Goal: Task Accomplishment & Management: Manage account settings

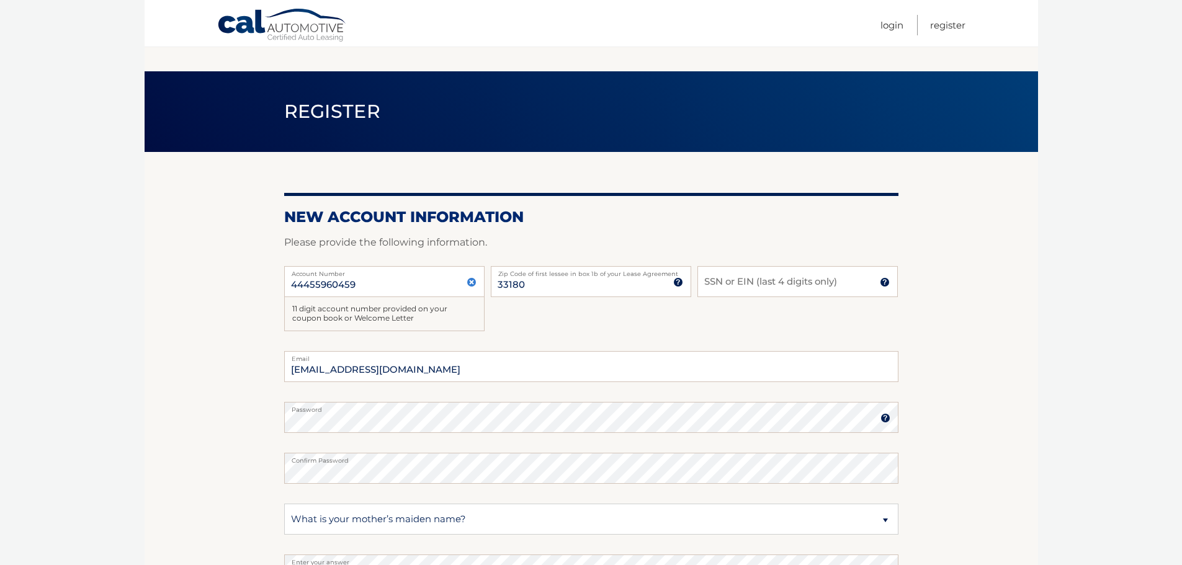
select select "2"
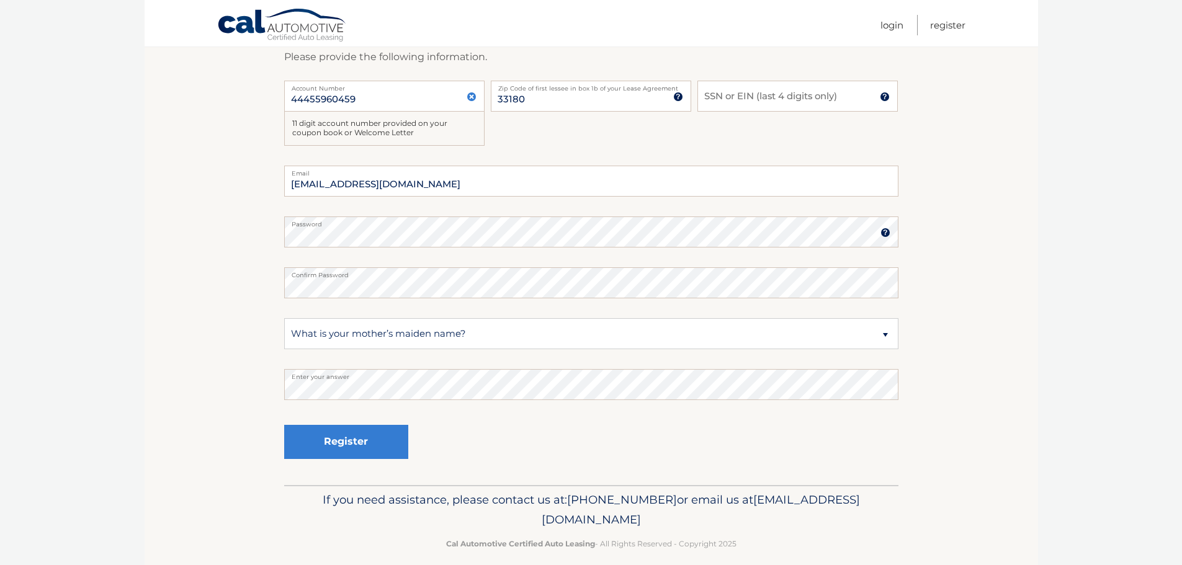
click at [744, 99] on input "SSN or EIN (last 4 digits only)" at bounding box center [797, 96] width 200 height 31
type input "0979"
click at [370, 441] on button "Register" at bounding box center [346, 442] width 124 height 34
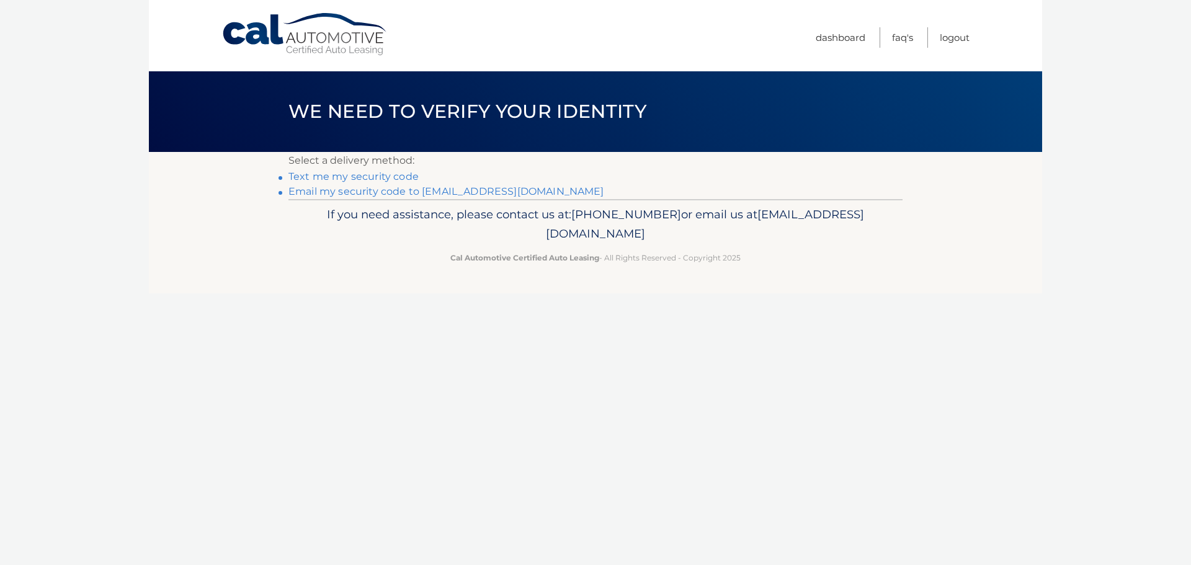
click at [571, 191] on link "Email my security code to a*@abrahambenhayoun.com" at bounding box center [447, 192] width 316 height 12
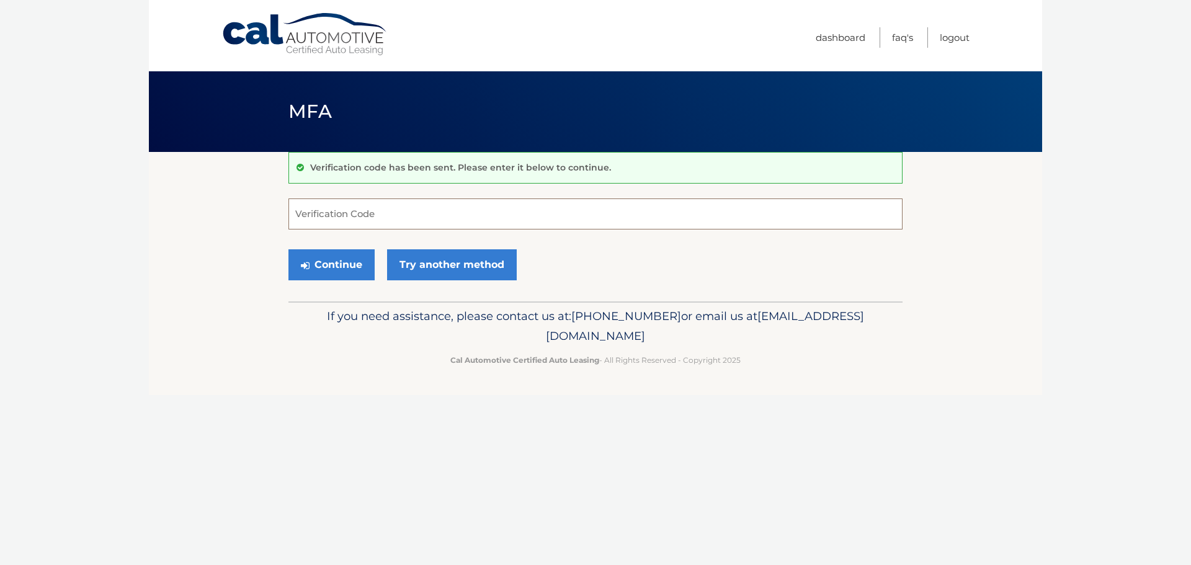
click at [473, 215] on input "Verification Code" at bounding box center [596, 214] width 614 height 31
type input "230629"
drag, startPoint x: 346, startPoint y: 266, endPoint x: 336, endPoint y: 259, distance: 12.6
click at [346, 267] on button "Continue" at bounding box center [332, 264] width 86 height 31
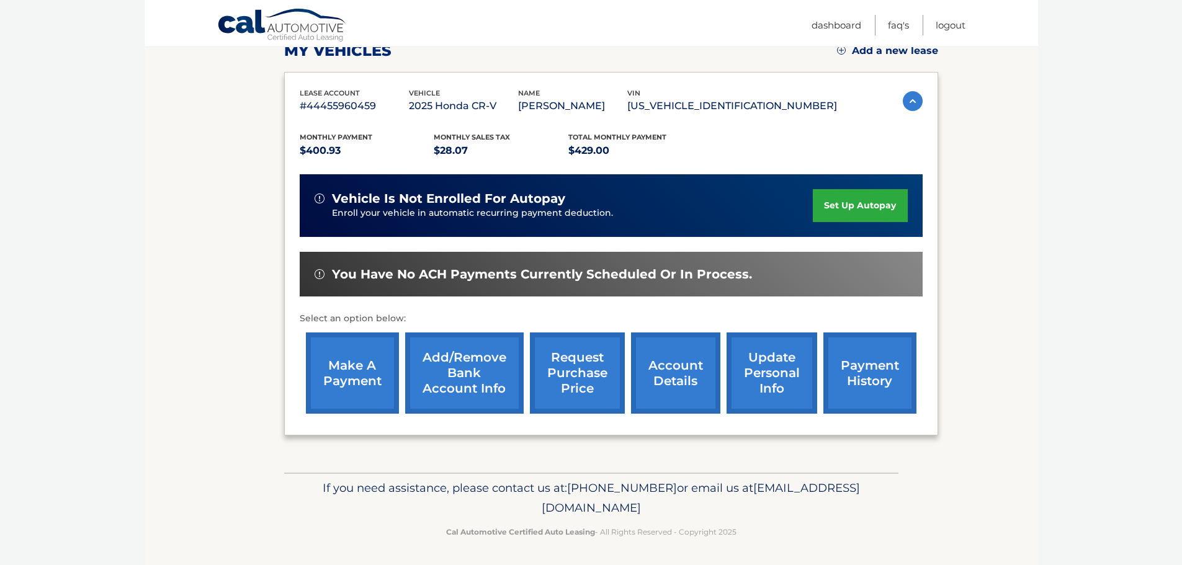
scroll to position [186, 0]
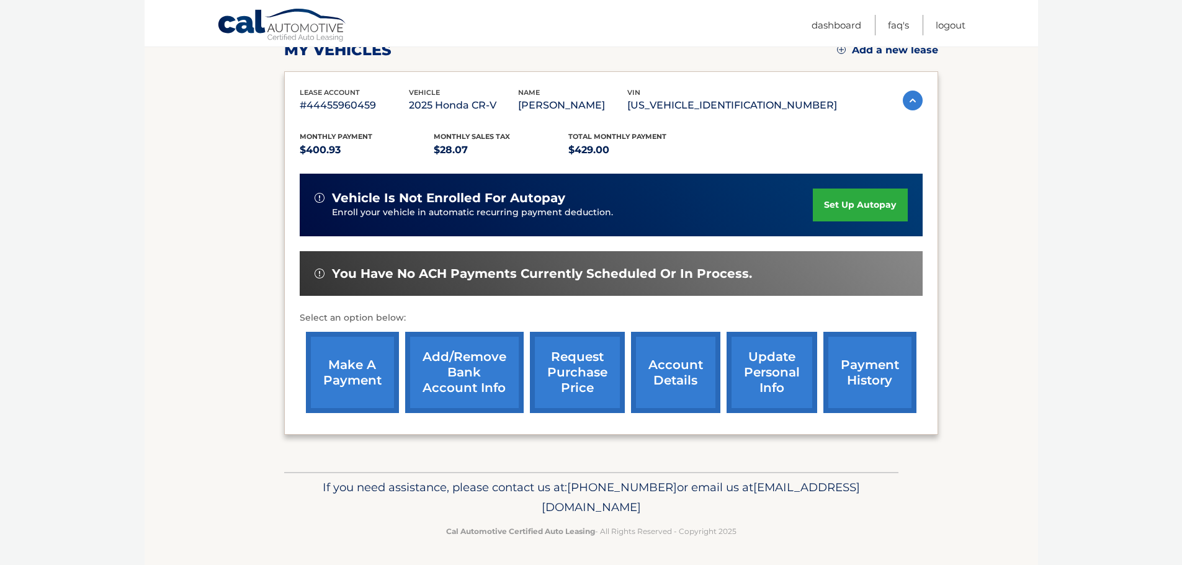
click at [489, 380] on link "Add/Remove bank account info" at bounding box center [464, 372] width 119 height 81
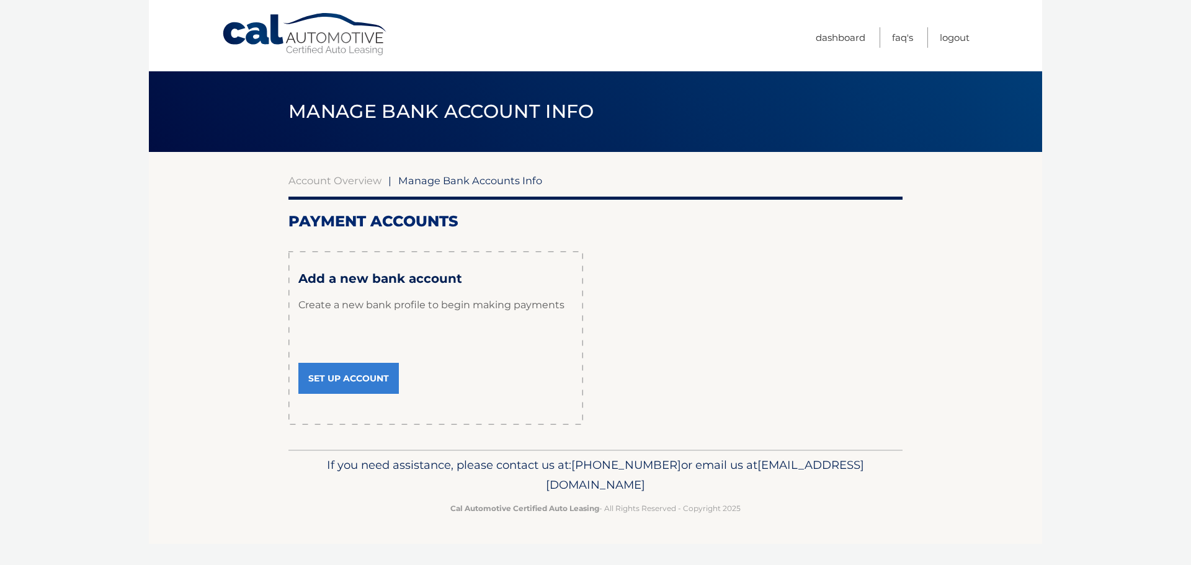
click at [362, 394] on link "Set Up Account" at bounding box center [348, 378] width 101 height 31
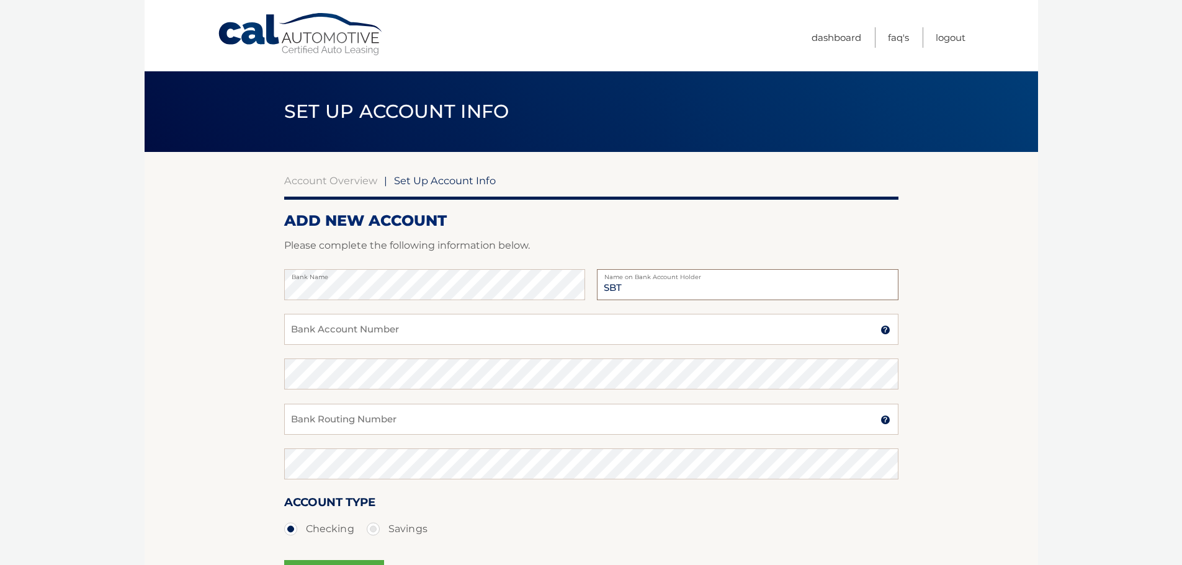
type input "SBT"
click at [357, 335] on input "Bank Account Number" at bounding box center [591, 329] width 614 height 31
click at [731, 339] on input "Bank Account Number" at bounding box center [591, 329] width 614 height 31
paste input "8335759877"
type input "8335759877"
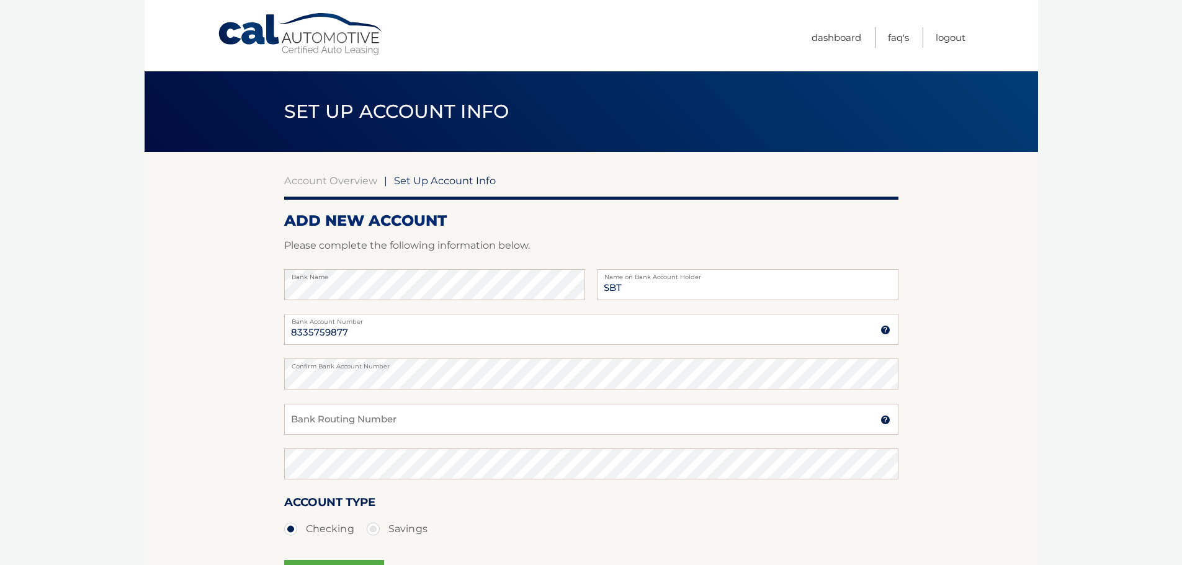
click at [991, 354] on section "Account Overview | Set Up Account Info ADD NEW ACCOUNT Please complete the foll…" at bounding box center [592, 388] width 894 height 473
click at [439, 423] on input "Bank Routing Number" at bounding box center [591, 419] width 614 height 31
paste input "063107513"
type input "063107513"
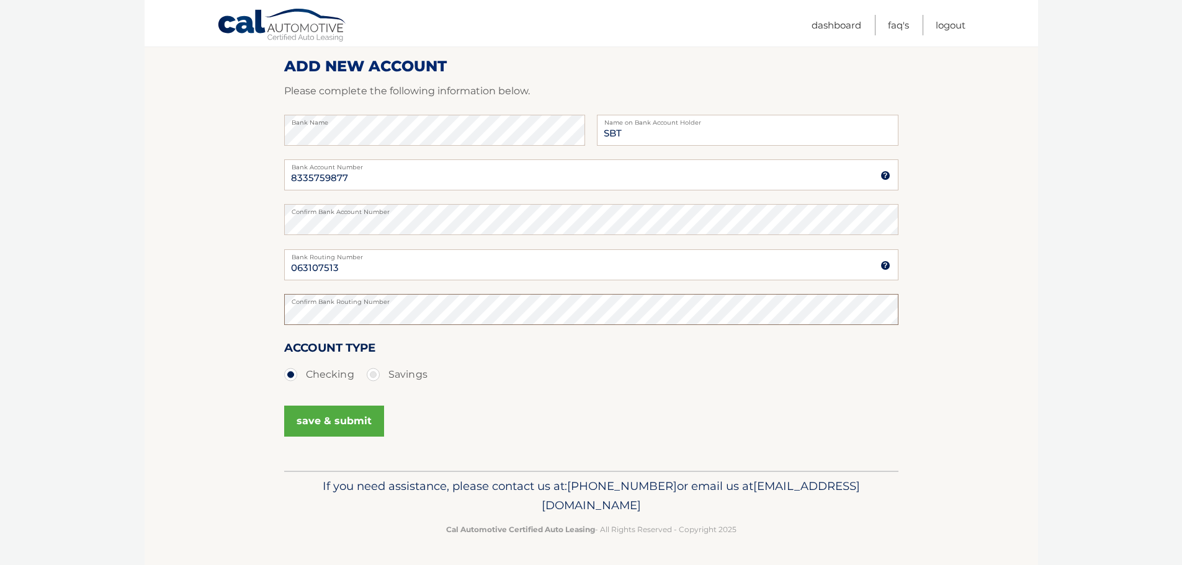
scroll to position [181, 0]
click at [375, 425] on button "save & submit" at bounding box center [334, 421] width 100 height 31
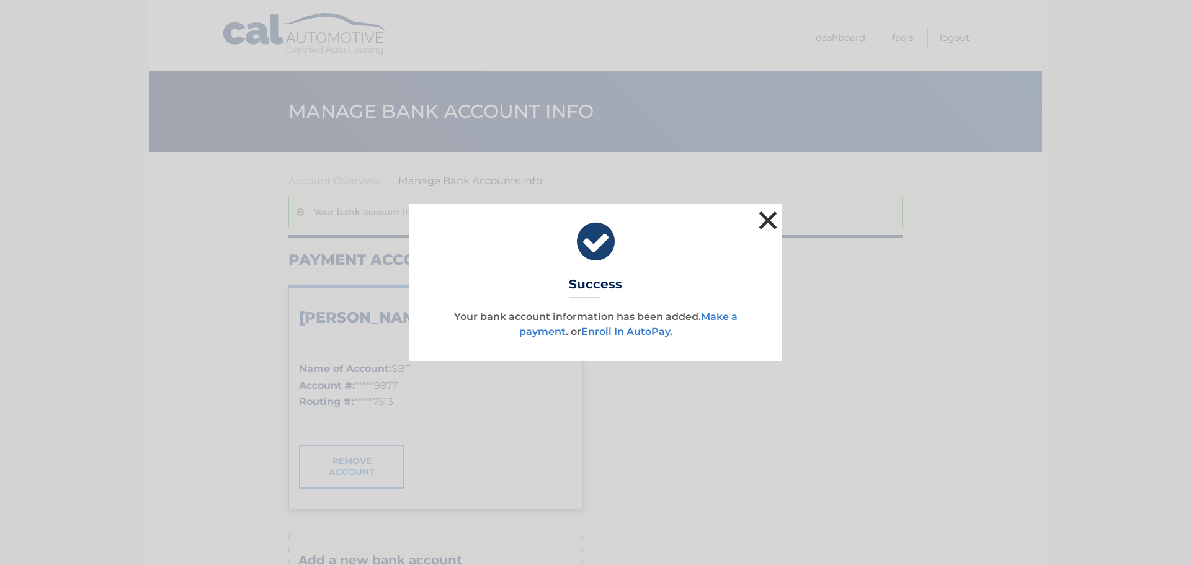
click at [759, 218] on button "×" at bounding box center [768, 220] width 25 height 25
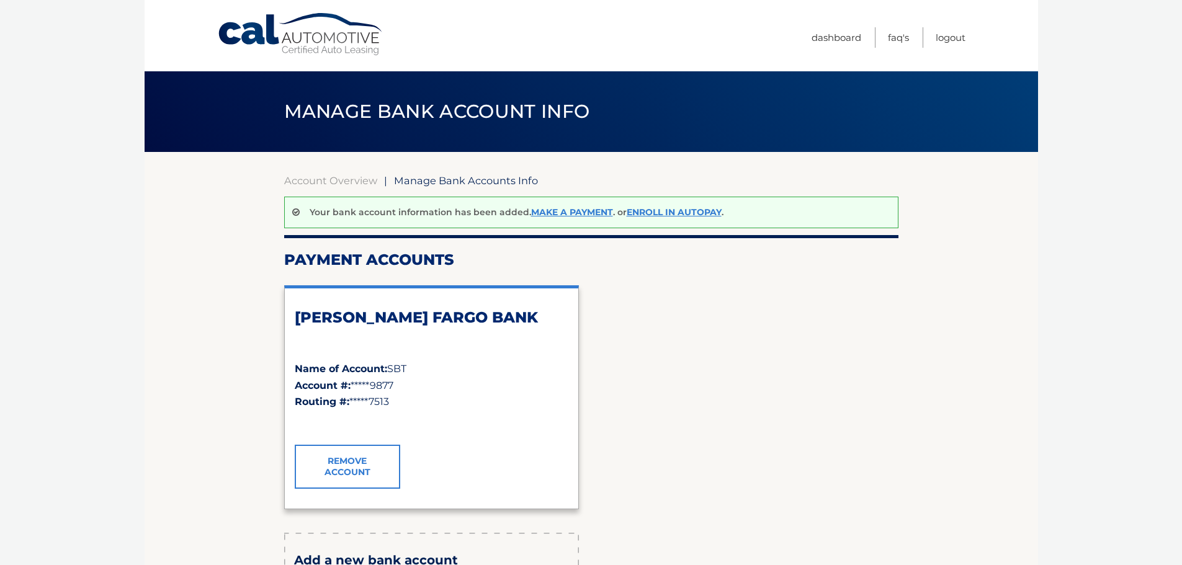
drag, startPoint x: 341, startPoint y: 111, endPoint x: 335, endPoint y: 138, distance: 27.4
click at [341, 110] on span "Manage Bank Account Info" at bounding box center [437, 111] width 306 height 23
click at [330, 184] on link "Account Overview" at bounding box center [330, 180] width 93 height 12
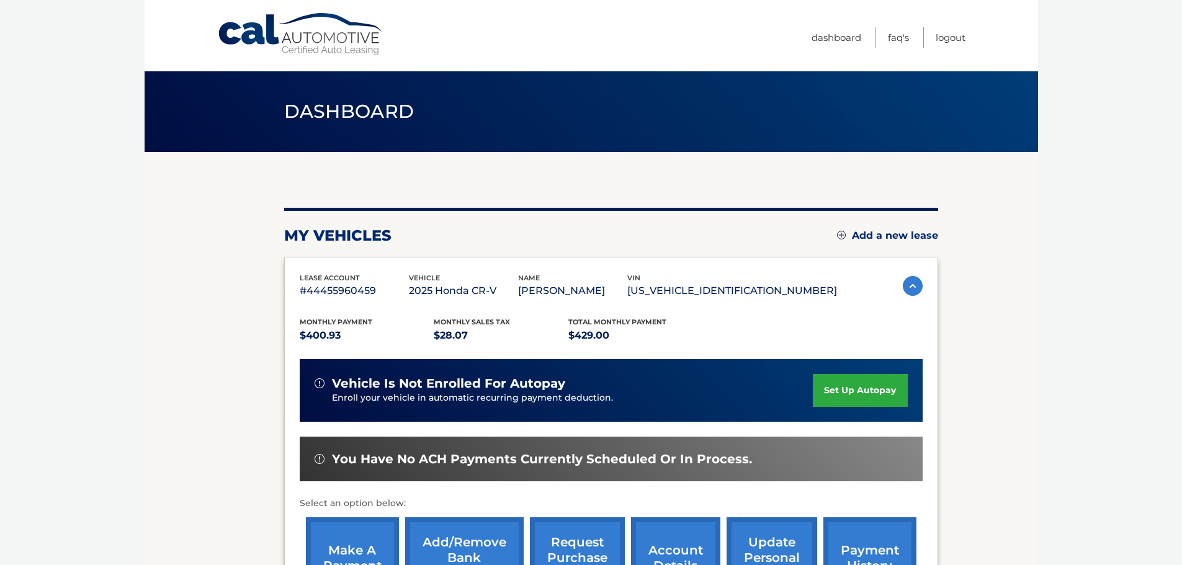
click at [864, 387] on link "set up autopay" at bounding box center [860, 390] width 94 height 33
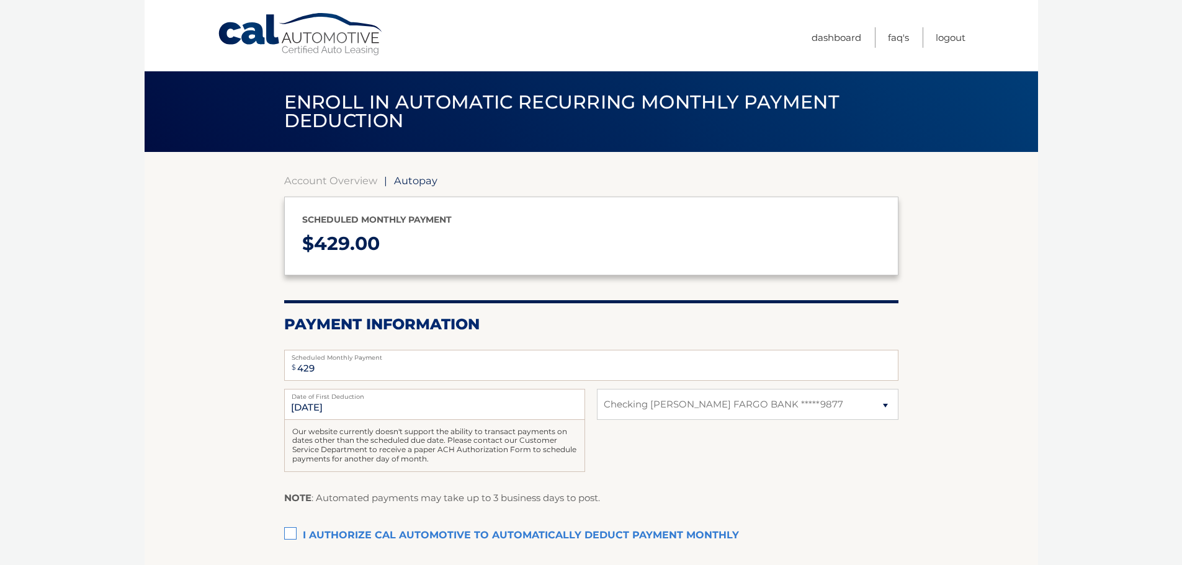
select select "MDg1YTQxNTktNjNkMC00Nzg4LWI3NTktZGVjOTVmOWE2MmI4"
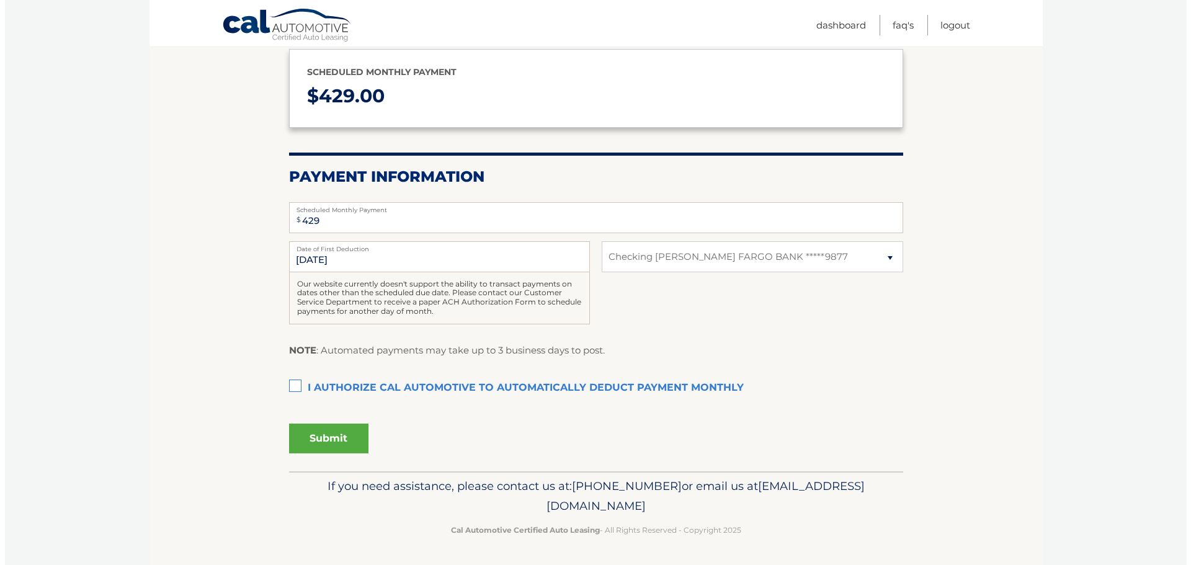
scroll to position [180, 0]
click at [289, 381] on label "I authorize cal automotive to automatically deduct payment monthly This checkbo…" at bounding box center [591, 388] width 614 height 25
click at [0, 0] on input "I authorize cal automotive to automatically deduct payment monthly This checkbo…" at bounding box center [0, 0] width 0 height 0
click at [325, 438] on button "Submit" at bounding box center [323, 439] width 79 height 30
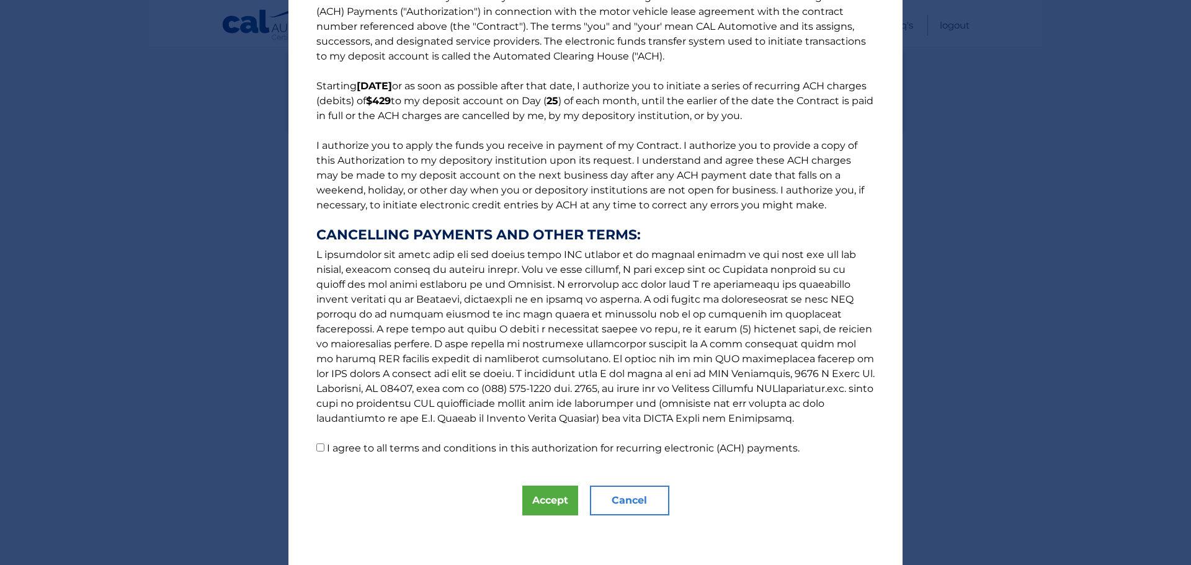
scroll to position [182, 0]
click at [320, 444] on input "I agree to all terms and conditions in this authorization for recurring electro…" at bounding box center [320, 448] width 8 height 8
checkbox input "true"
click at [547, 500] on button "Accept" at bounding box center [550, 501] width 56 height 30
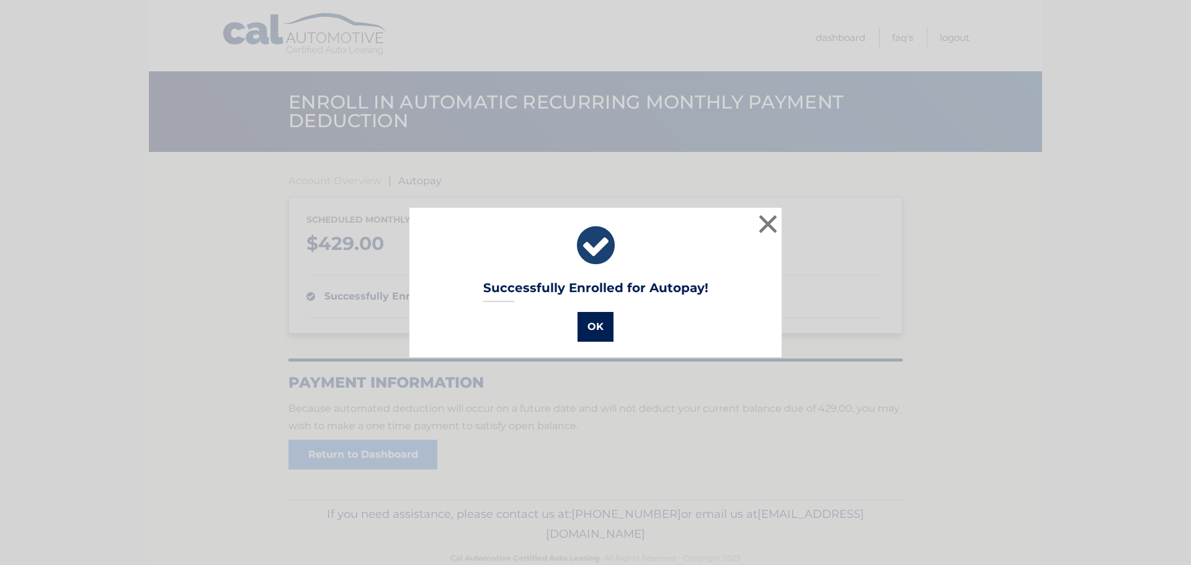
click at [591, 316] on button "OK" at bounding box center [596, 327] width 36 height 30
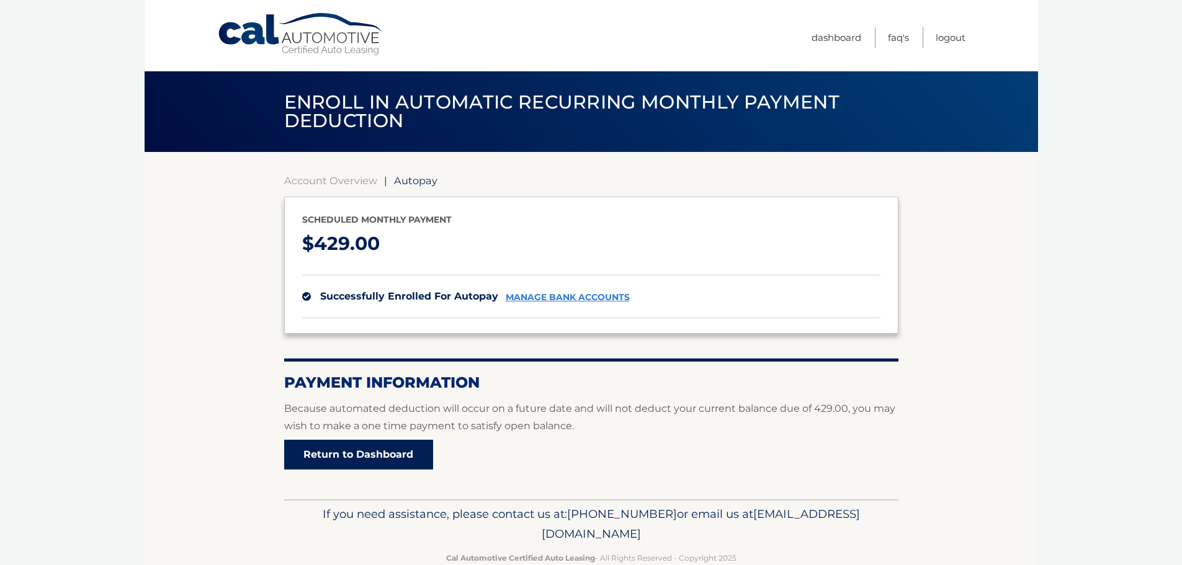
click at [426, 465] on link "Return to Dashboard" at bounding box center [358, 455] width 149 height 30
